Goal: Entertainment & Leisure: Consume media (video, audio)

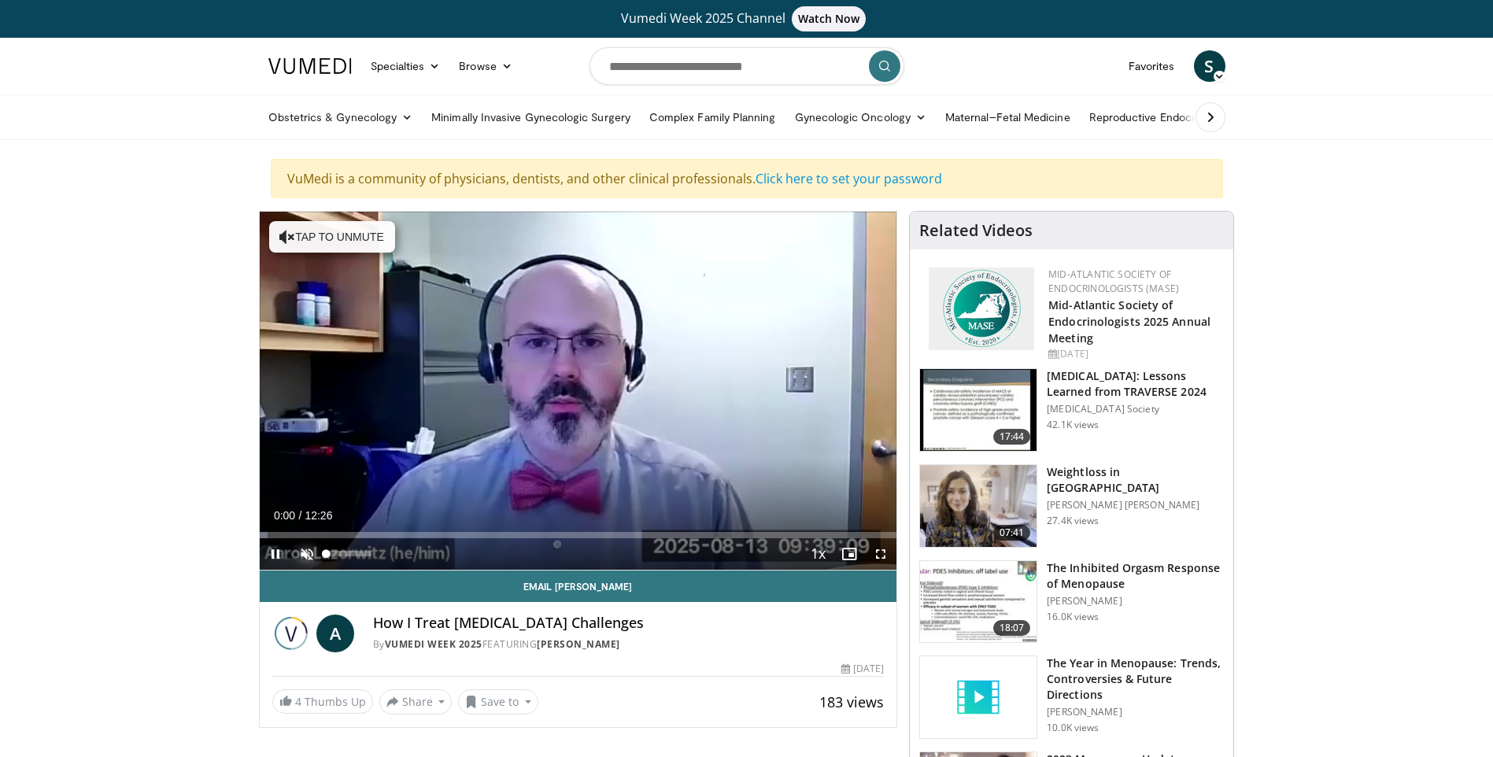
click at [304, 548] on span "Video Player" at bounding box center [306, 553] width 31 height 31
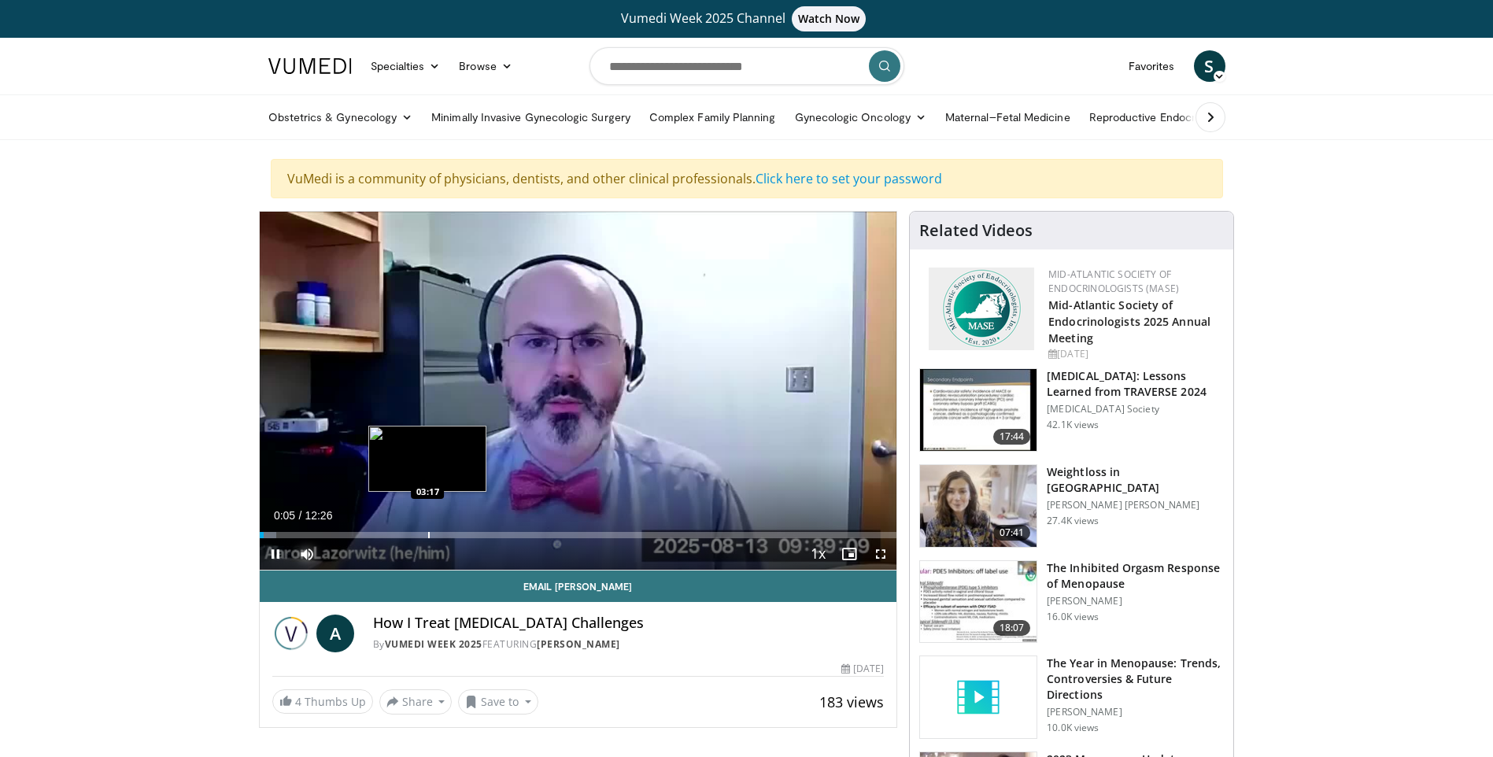
click at [427, 527] on div "Loaded : 2.68% 00:05 03:17" at bounding box center [578, 530] width 637 height 15
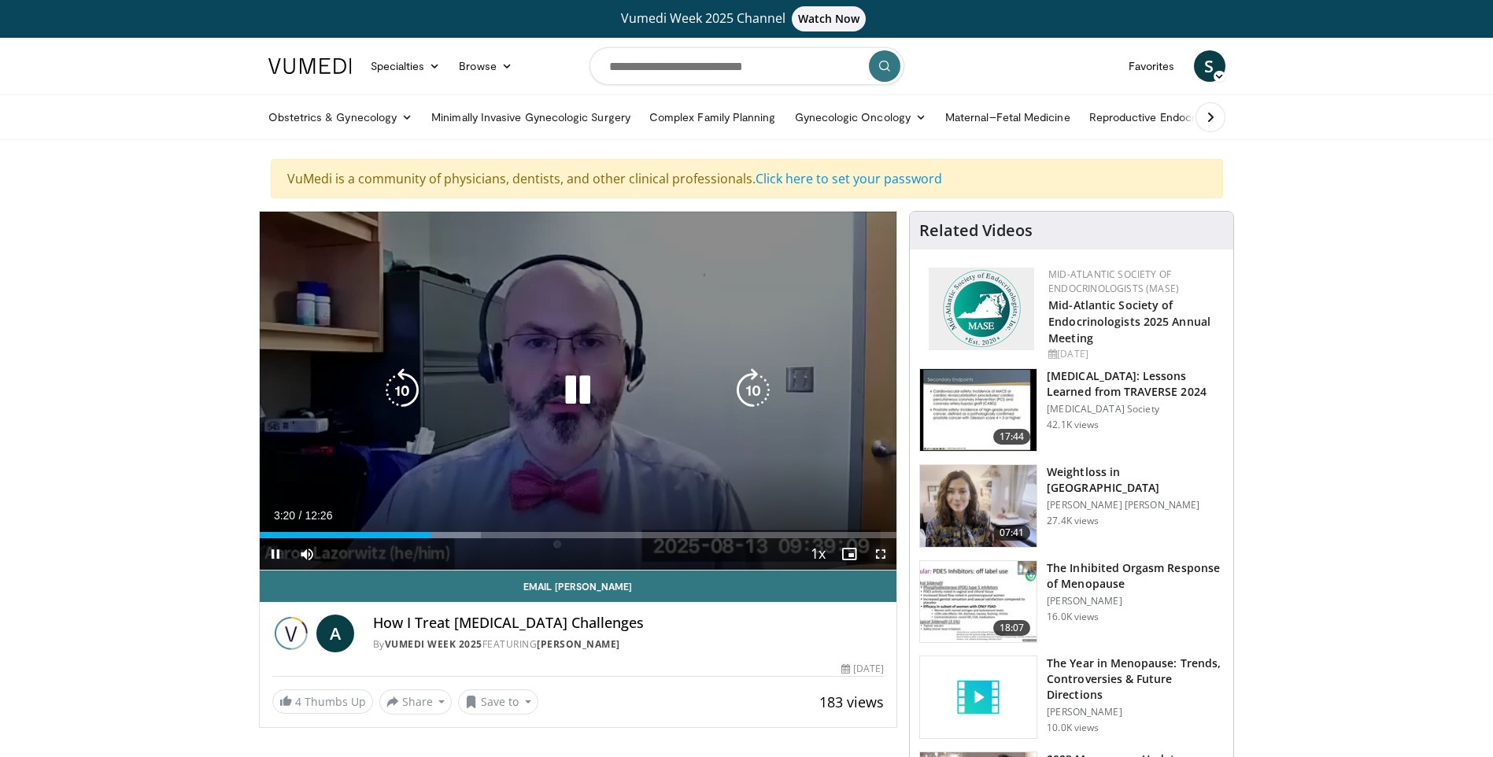
drag, startPoint x: 877, startPoint y: 552, endPoint x: 878, endPoint y: 610, distance: 57.4
click at [876, 552] on span "Video Player" at bounding box center [880, 553] width 31 height 31
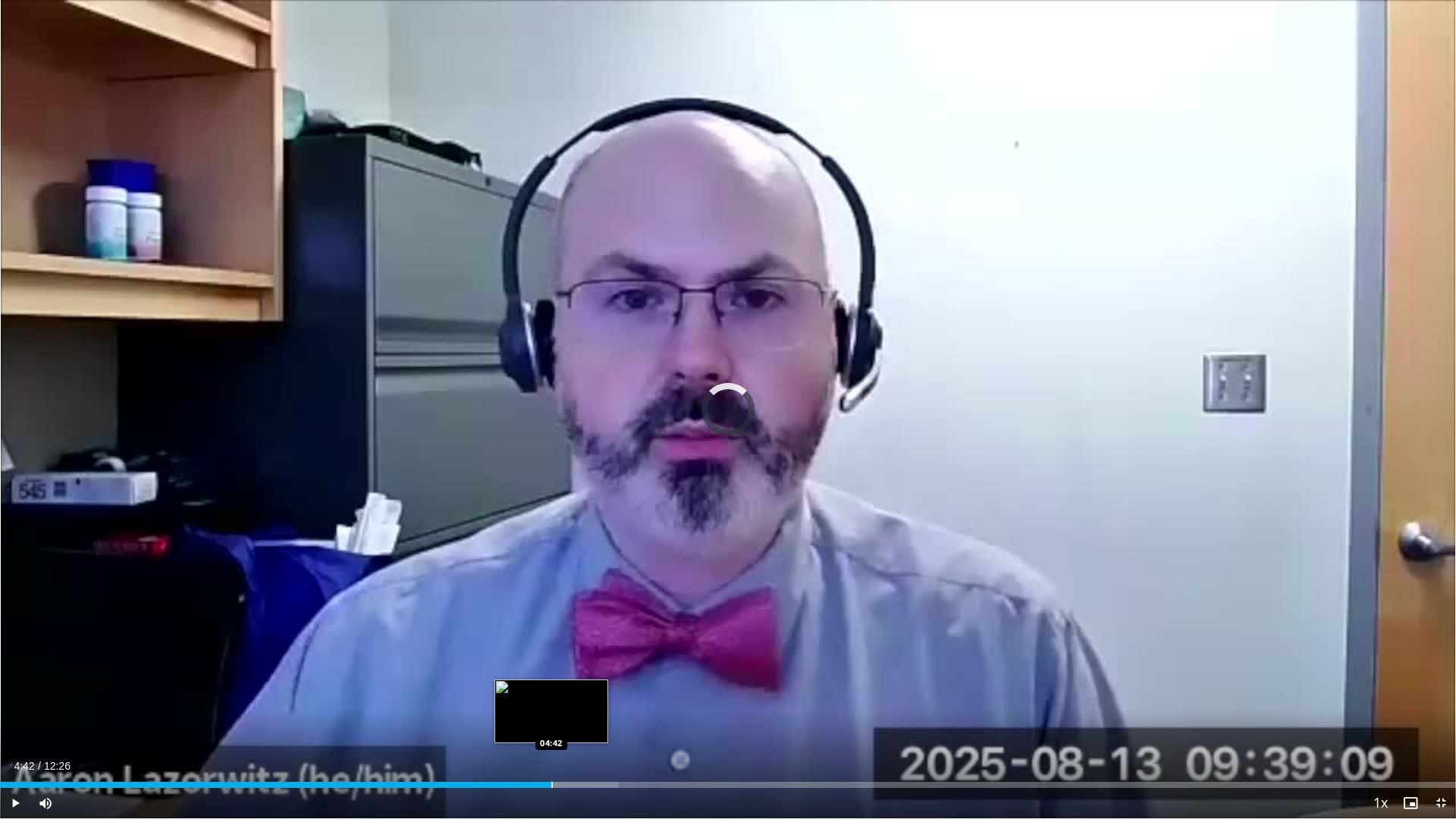
click at [551, 728] on div "Loaded : 42.49% 04:42 04:42" at bounding box center [728, 780] width 1456 height 14
click at [612, 728] on div "Progress Bar" at bounding box center [613, 784] width 2 height 6
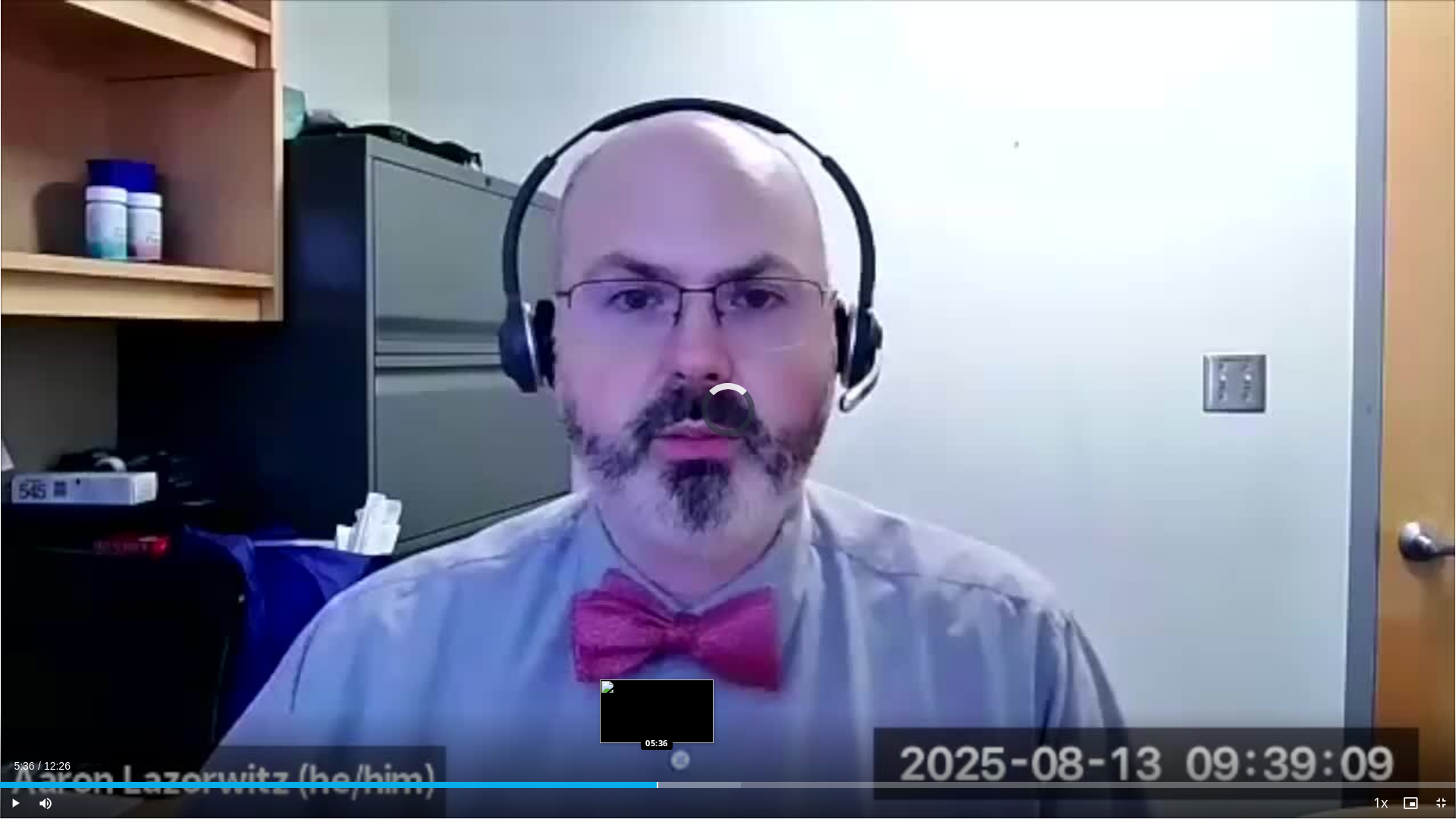
click at [656, 728] on div "Loaded : 50.87% 05:19 05:36" at bounding box center [728, 780] width 1456 height 14
click at [713, 728] on div "Progress Bar" at bounding box center [714, 784] width 2 height 6
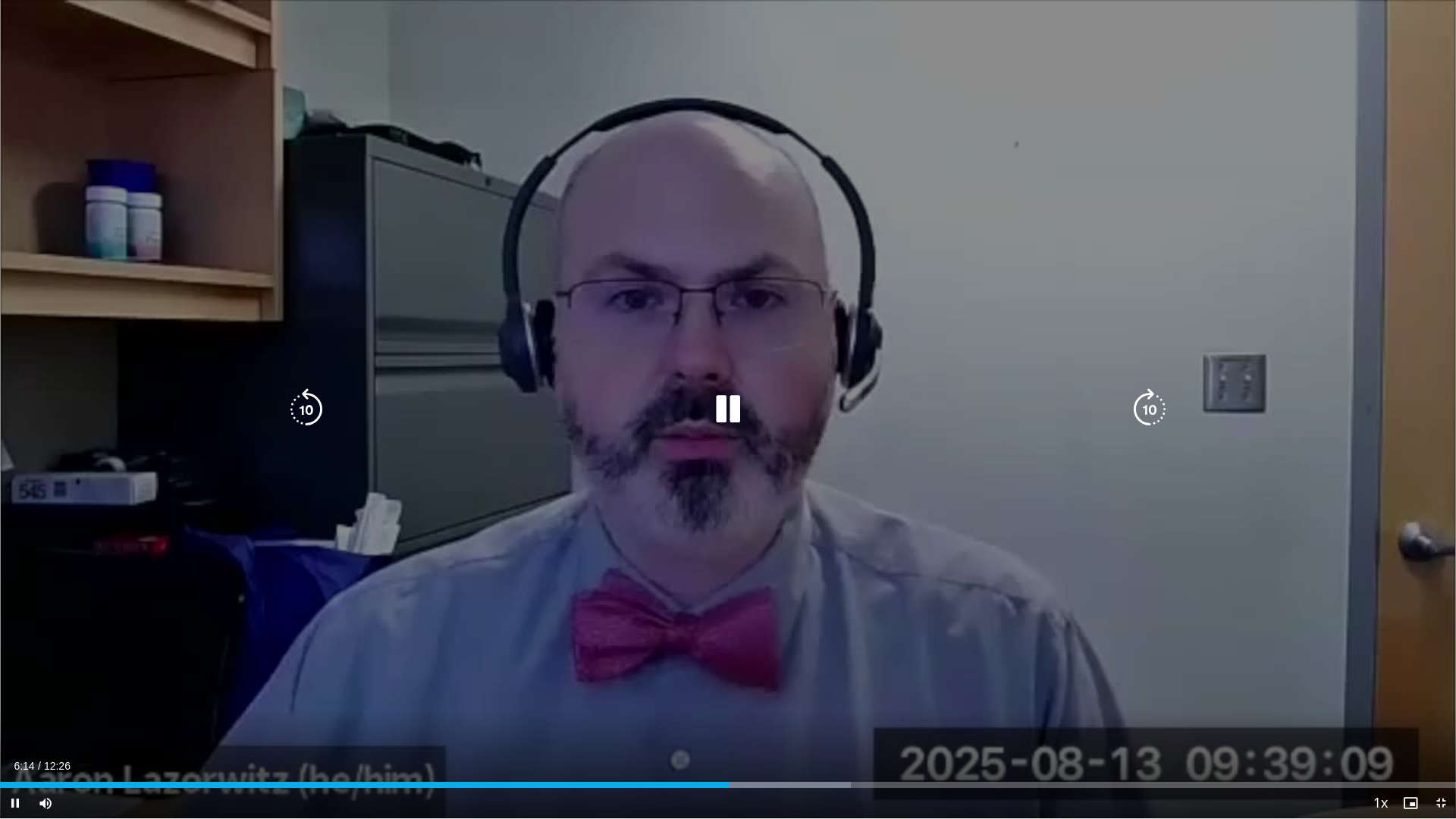
click at [913, 355] on div "10 seconds Tap to unmute" at bounding box center [728, 409] width 1456 height 818
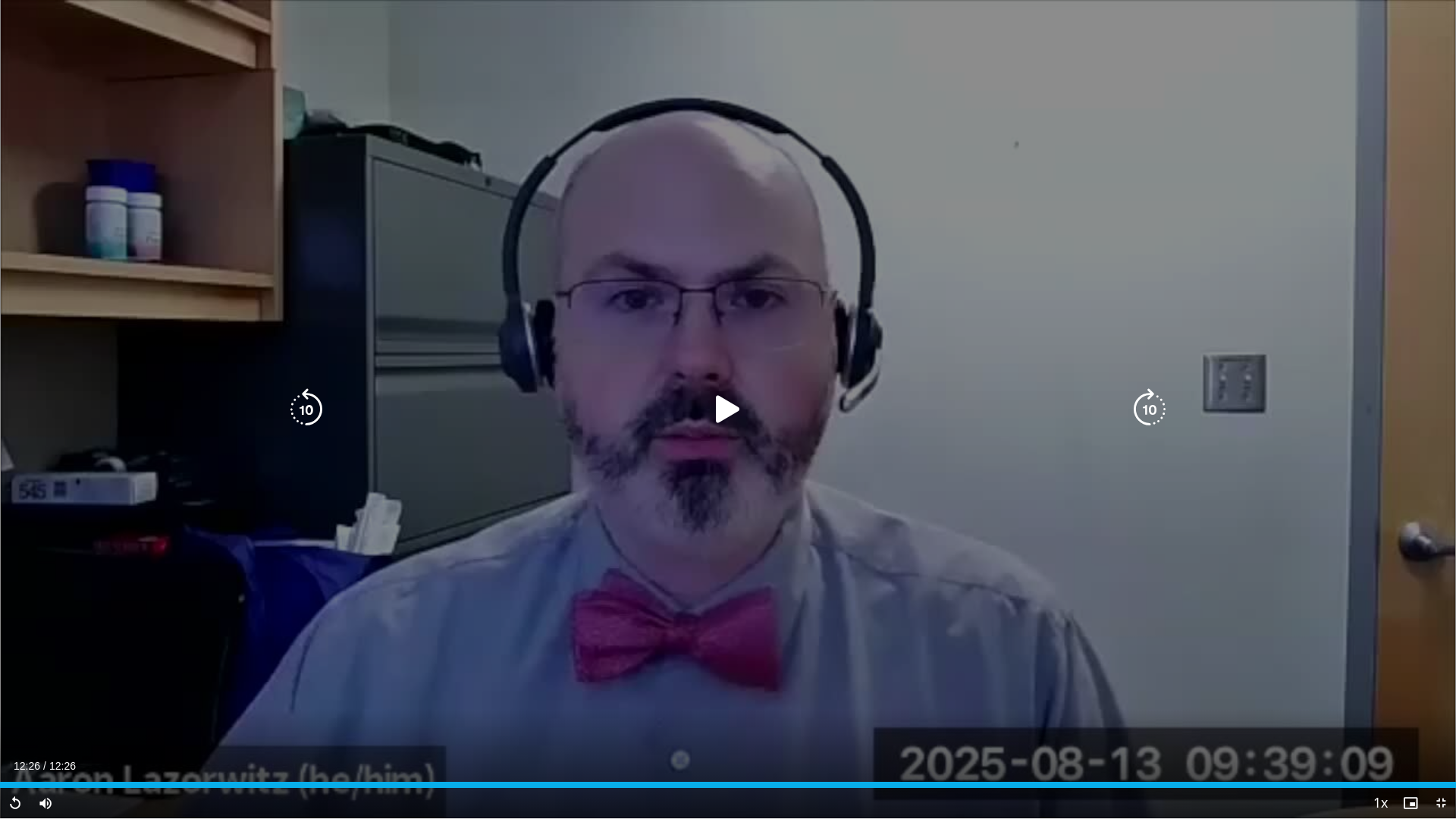
click at [1438, 63] on div "10 seconds Tap to unmute" at bounding box center [728, 409] width 1456 height 818
